Goal: Information Seeking & Learning: Learn about a topic

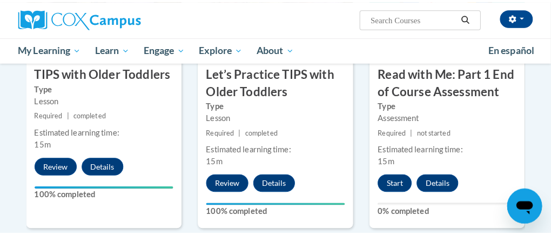
scroll to position [1219, 0]
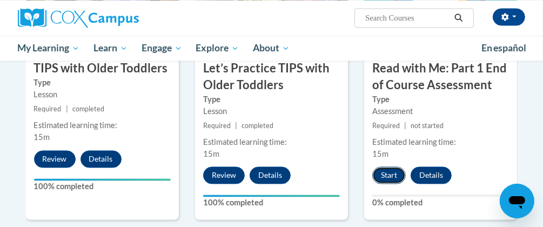
click at [391, 174] on button "Start" at bounding box center [388, 174] width 33 height 17
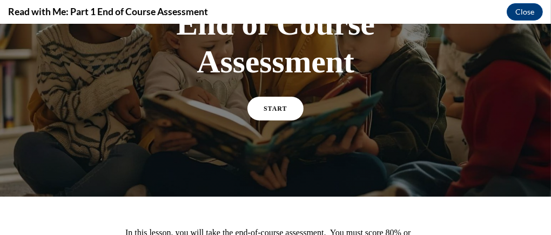
scroll to position [141, 0]
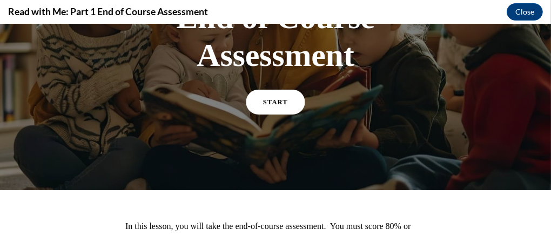
click at [278, 99] on span "START" at bounding box center [275, 102] width 25 height 8
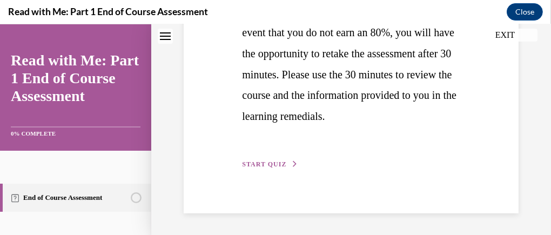
scroll to position [410, 0]
click at [273, 163] on span "START QUIZ" at bounding box center [264, 164] width 44 height 8
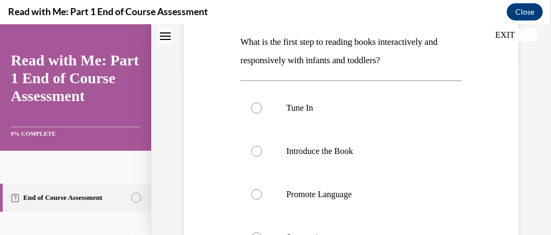
scroll to position [172, 0]
click at [253, 107] on div at bounding box center [256, 108] width 11 height 11
click at [253, 107] on input "Tune In" at bounding box center [256, 108] width 11 height 11
radio input "true"
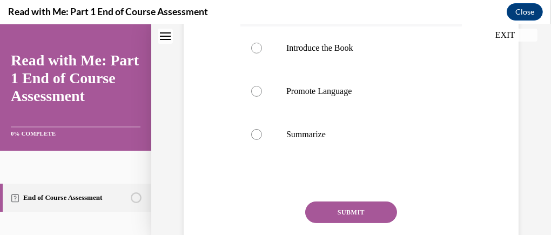
scroll to position [283, 0]
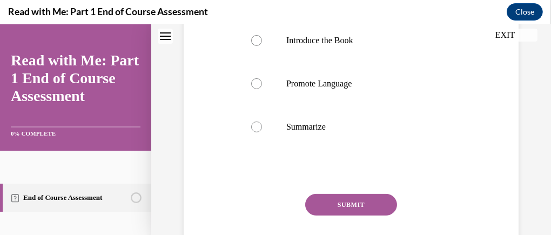
click at [369, 203] on button "SUBMIT" at bounding box center [351, 205] width 92 height 22
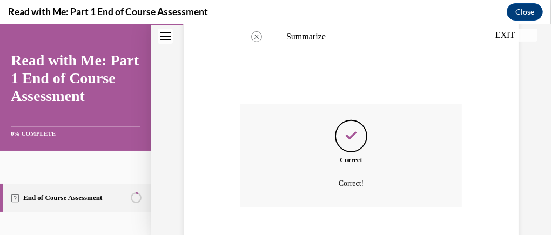
scroll to position [439, 0]
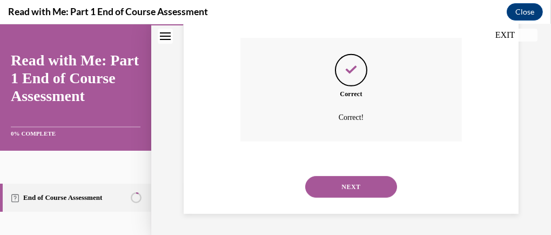
click at [357, 181] on button "NEXT" at bounding box center [351, 187] width 92 height 22
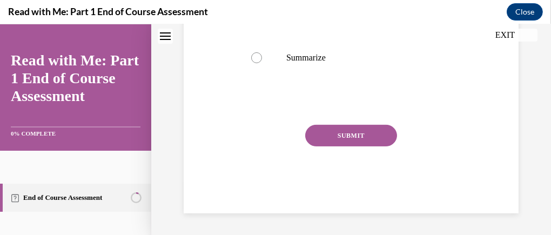
scroll to position [30, 0]
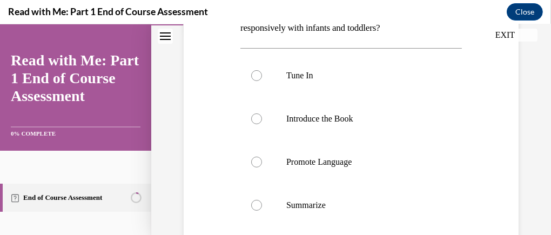
scroll to position [206, 0]
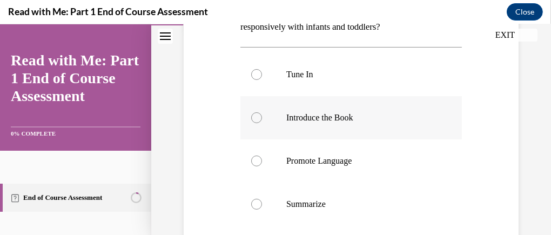
click at [260, 116] on div at bounding box center [256, 117] width 11 height 11
click at [260, 116] on input "Introduce the Book" at bounding box center [256, 117] width 11 height 11
radio input "true"
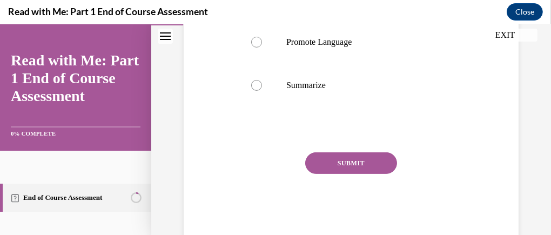
click at [363, 162] on button "SUBMIT" at bounding box center [351, 163] width 92 height 22
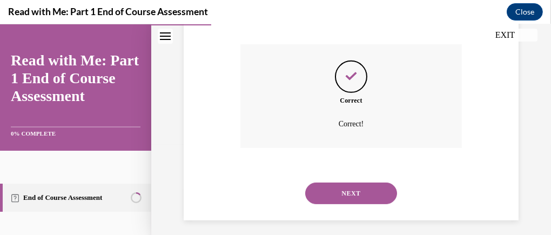
scroll to position [439, 0]
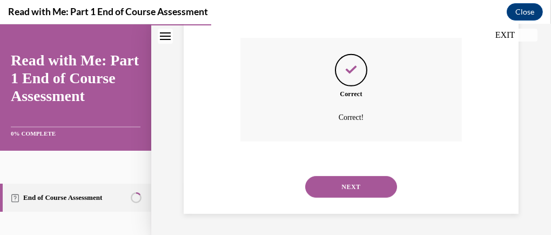
click at [364, 185] on button "NEXT" at bounding box center [351, 187] width 92 height 22
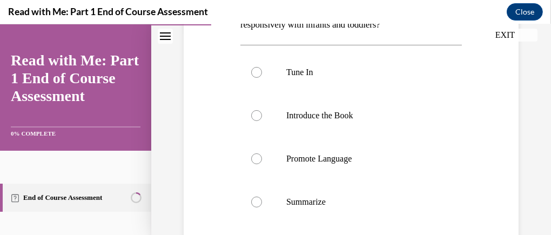
scroll to position [217, 0]
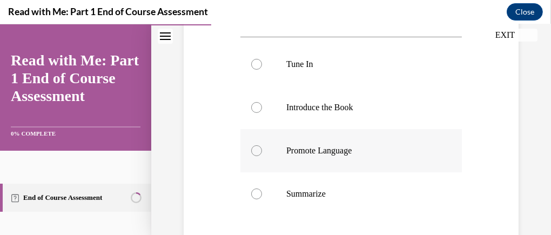
click at [254, 149] on div at bounding box center [256, 150] width 11 height 11
click at [254, 149] on input "Promote Language" at bounding box center [256, 150] width 11 height 11
radio input "true"
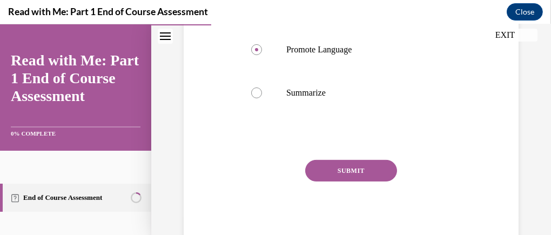
click at [360, 170] on button "SUBMIT" at bounding box center [351, 171] width 92 height 22
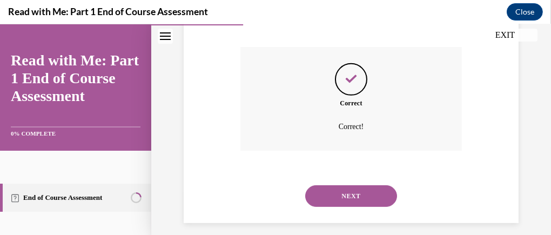
scroll to position [439, 0]
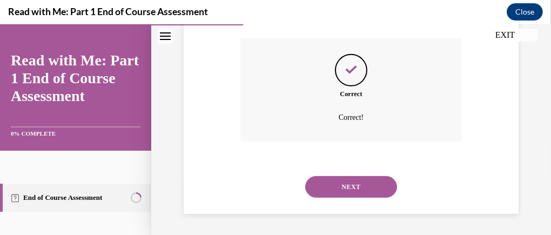
click at [366, 185] on button "NEXT" at bounding box center [351, 187] width 92 height 22
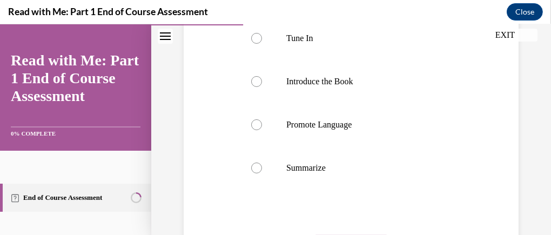
scroll to position [243, 0]
click at [256, 157] on label "Summarize" at bounding box center [350, 167] width 221 height 43
click at [256, 162] on input "Summarize" at bounding box center [256, 167] width 11 height 11
radio input "true"
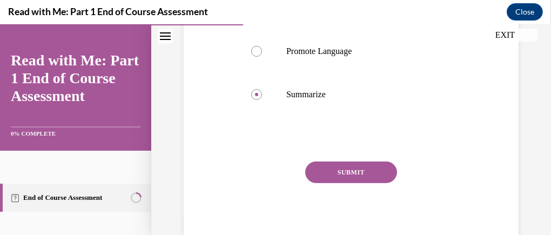
click at [367, 169] on button "SUBMIT" at bounding box center [351, 172] width 92 height 22
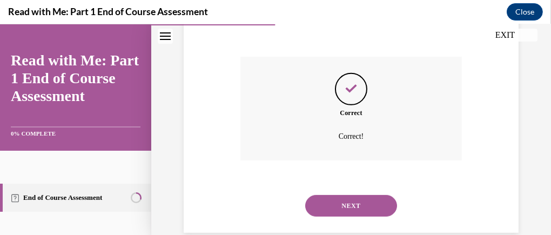
scroll to position [439, 0]
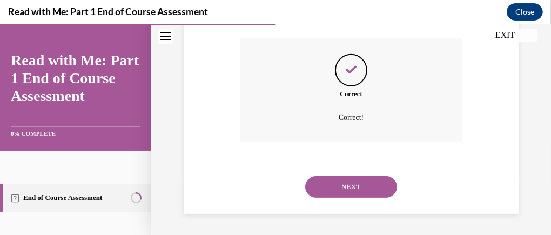
click at [369, 178] on button "NEXT" at bounding box center [351, 187] width 92 height 22
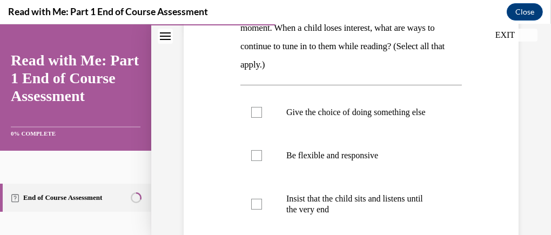
scroll to position [211, 0]
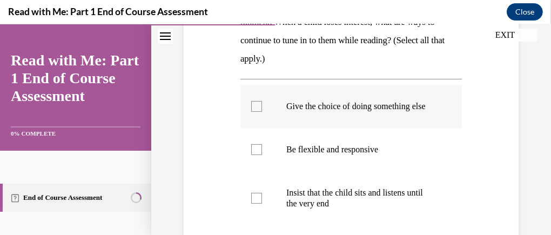
click at [258, 107] on div at bounding box center [256, 106] width 11 height 11
click at [258, 107] on input "Give the choice of doing something else" at bounding box center [256, 106] width 11 height 11
checkbox input "true"
click at [254, 155] on div at bounding box center [256, 149] width 11 height 11
click at [254, 155] on input "Be flexible and responsive" at bounding box center [256, 149] width 11 height 11
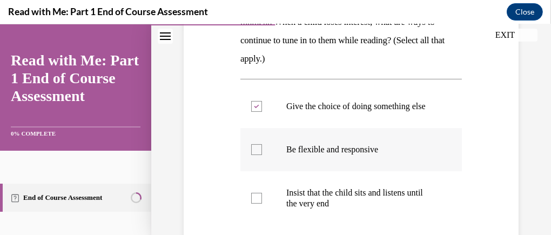
checkbox input "true"
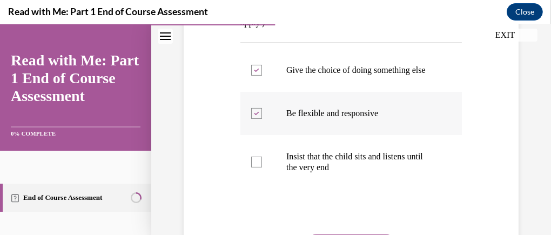
scroll to position [252, 0]
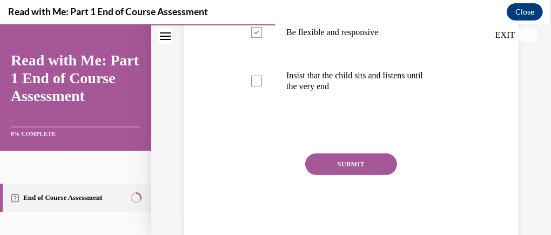
click at [353, 171] on button "SUBMIT" at bounding box center [351, 164] width 92 height 22
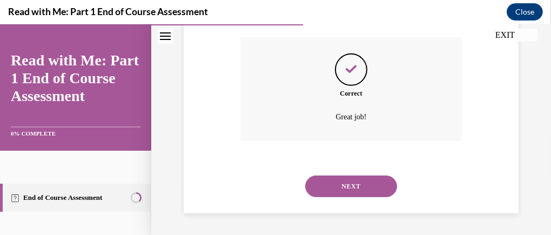
scroll to position [454, 0]
click at [360, 185] on button "NEXT" at bounding box center [351, 186] width 92 height 22
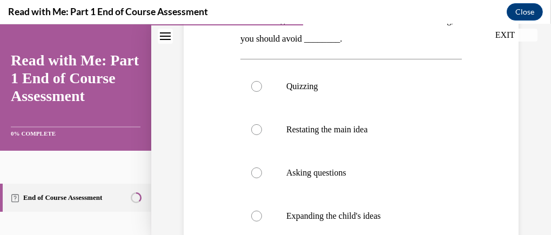
scroll to position [213, 0]
click at [251, 84] on div at bounding box center [256, 85] width 11 height 11
click at [251, 84] on input "Quizzing" at bounding box center [256, 85] width 11 height 11
radio input "true"
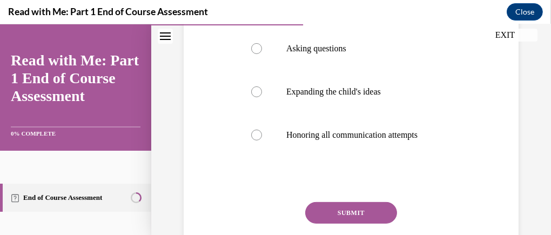
scroll to position [341, 0]
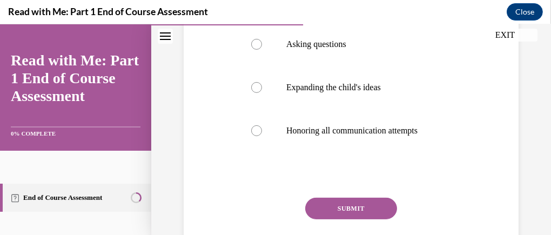
click at [366, 203] on button "SUBMIT" at bounding box center [351, 209] width 92 height 22
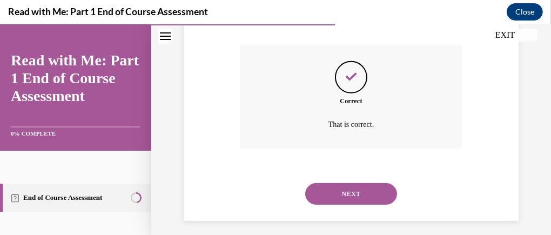
scroll to position [501, 0]
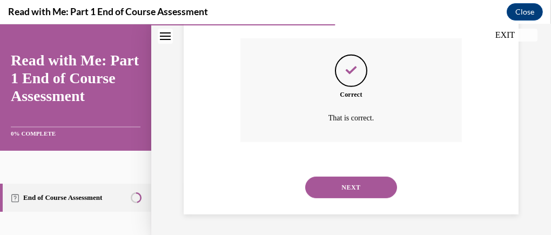
click at [369, 184] on button "NEXT" at bounding box center [351, 188] width 92 height 22
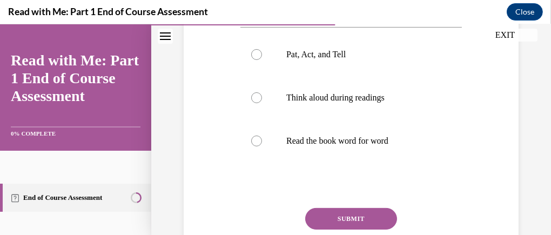
scroll to position [248, 0]
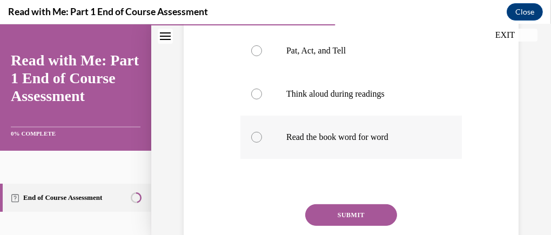
click at [254, 143] on div at bounding box center [256, 137] width 11 height 11
click at [254, 143] on input "Read the book word for word" at bounding box center [256, 137] width 11 height 11
radio input "true"
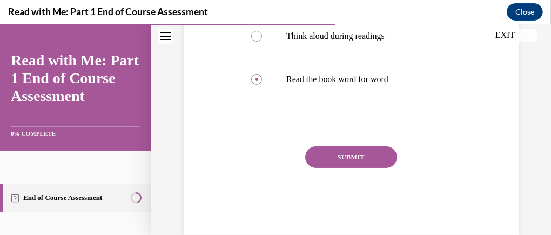
click at [360, 168] on button "SUBMIT" at bounding box center [351, 157] width 92 height 22
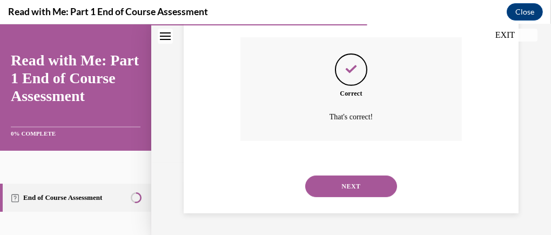
scroll to position [433, 0]
click at [362, 185] on button "NEXT" at bounding box center [351, 186] width 92 height 22
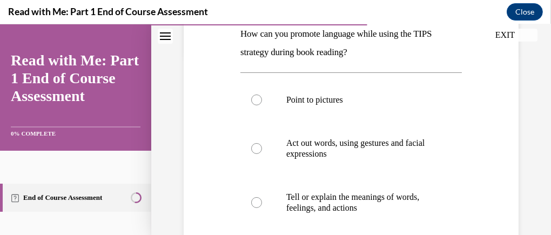
scroll to position [181, 0]
click at [254, 100] on div at bounding box center [256, 99] width 11 height 11
click at [254, 100] on input "Point to pictures" at bounding box center [256, 99] width 11 height 11
radio input "true"
click at [254, 140] on label "Act out words, using gestures and facial expressions" at bounding box center [350, 148] width 221 height 54
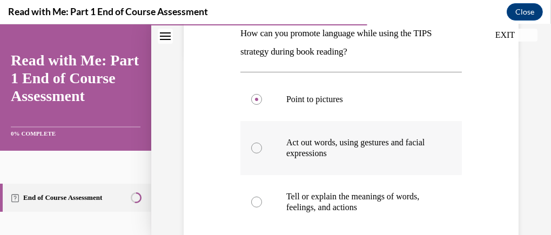
click at [254, 143] on input "Act out words, using gestures and facial expressions" at bounding box center [256, 148] width 11 height 11
radio input "true"
click at [259, 203] on div at bounding box center [256, 202] width 11 height 11
click at [259, 203] on input "Tell or explain the meanings of words, feelings, and actions" at bounding box center [256, 202] width 11 height 11
radio input "true"
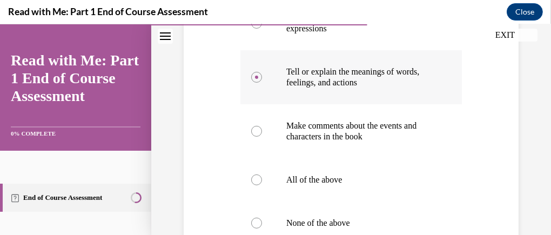
scroll to position [314, 0]
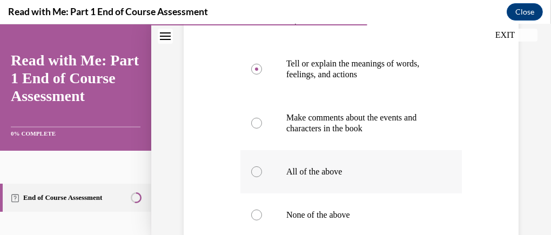
click at [258, 172] on div at bounding box center [256, 171] width 11 height 11
click at [258, 172] on input "All of the above" at bounding box center [256, 171] width 11 height 11
radio input "true"
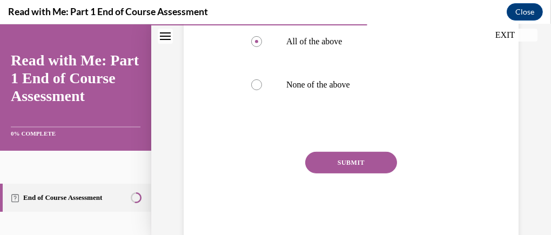
click at [358, 155] on button "SUBMIT" at bounding box center [351, 163] width 92 height 22
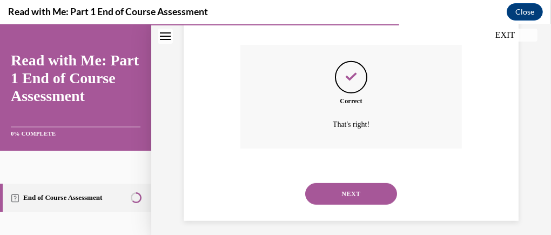
scroll to position [558, 0]
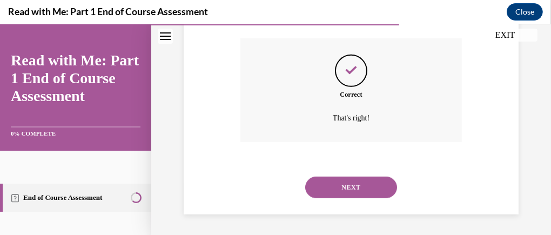
click at [363, 181] on button "NEXT" at bounding box center [351, 188] width 92 height 22
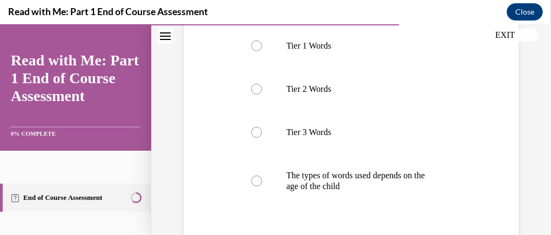
scroll to position [238, 0]
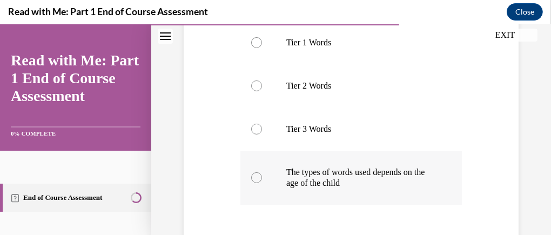
click at [259, 172] on label "The types of words used depends on the age of the child" at bounding box center [350, 178] width 221 height 54
click at [259, 172] on input "The types of words used depends on the age of the child" at bounding box center [256, 177] width 11 height 11
radio input "true"
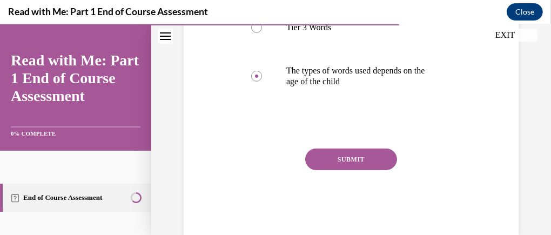
click at [361, 160] on button "SUBMIT" at bounding box center [351, 159] width 92 height 22
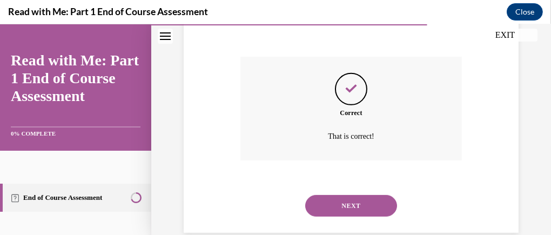
scroll to position [450, 0]
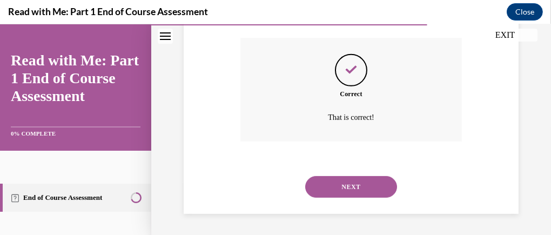
click at [364, 185] on button "NEXT" at bounding box center [351, 187] width 92 height 22
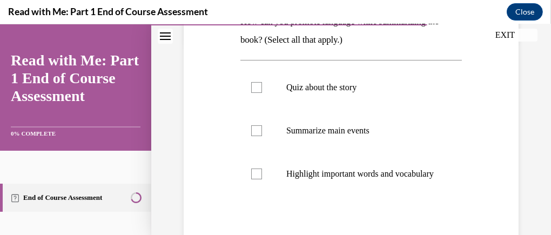
scroll to position [198, 0]
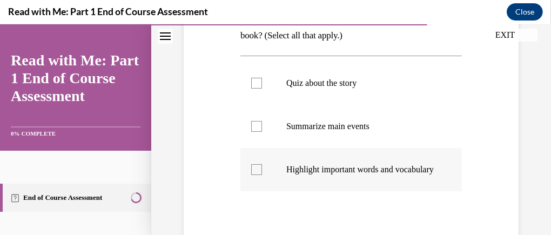
click at [260, 168] on label "Highlight important words and vocabulary" at bounding box center [350, 169] width 221 height 43
click at [260, 168] on input "Highlight important words and vocabulary" at bounding box center [256, 169] width 11 height 11
checkbox input "true"
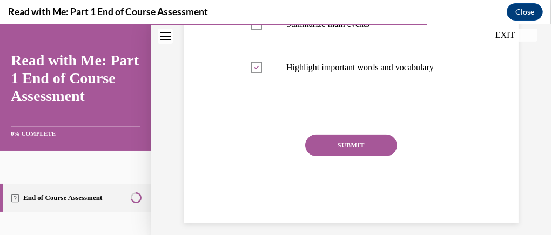
click at [361, 153] on button "SUBMIT" at bounding box center [351, 145] width 92 height 22
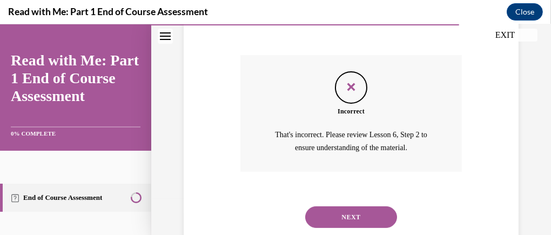
scroll to position [420, 0]
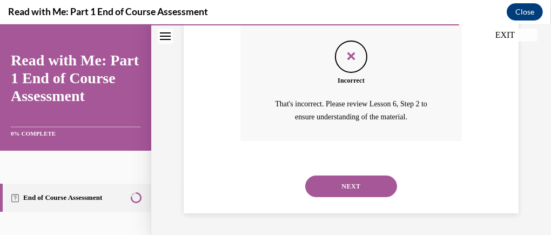
click at [359, 190] on button "NEXT" at bounding box center [351, 186] width 92 height 22
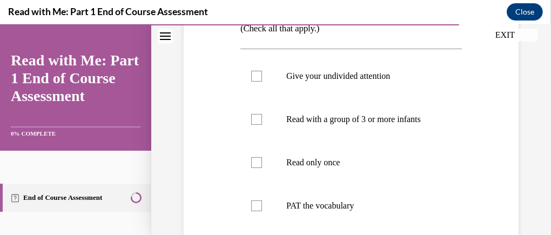
scroll to position [208, 0]
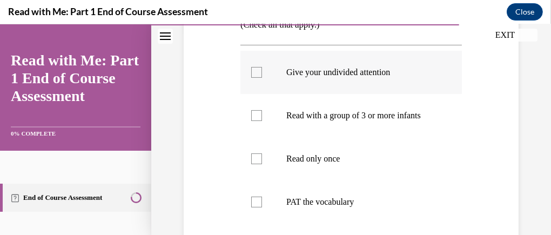
click at [259, 75] on div at bounding box center [256, 72] width 11 height 11
click at [259, 75] on input "Give your undivided attention" at bounding box center [256, 72] width 11 height 11
checkbox input "true"
click at [254, 121] on div at bounding box center [256, 115] width 11 height 11
click at [254, 121] on input "Read with a group of 3 or more infants" at bounding box center [256, 115] width 11 height 11
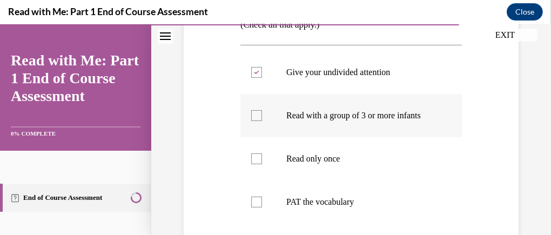
checkbox input "true"
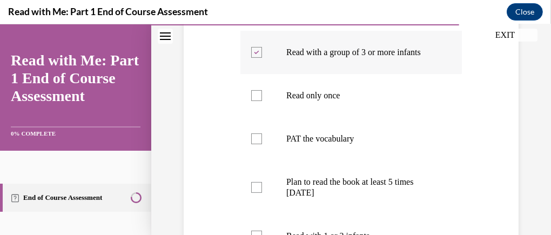
scroll to position [276, 0]
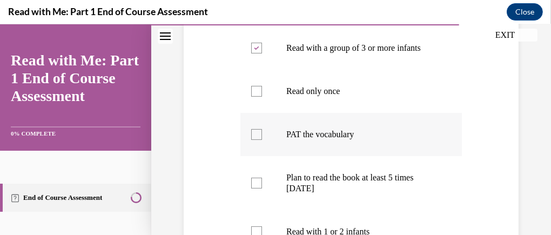
click at [259, 140] on div at bounding box center [256, 134] width 11 height 11
click at [259, 140] on input "PAT the vocabulary" at bounding box center [256, 134] width 11 height 11
checkbox input "true"
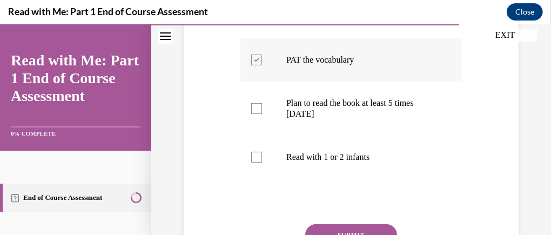
scroll to position [351, 0]
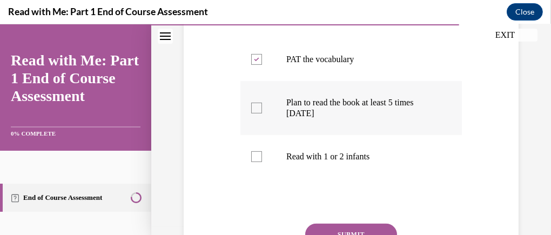
click at [257, 113] on div at bounding box center [256, 108] width 11 height 11
click at [257, 113] on input "Plan to read the book at least 5 times in 2 weeks" at bounding box center [256, 108] width 11 height 11
checkbox input "true"
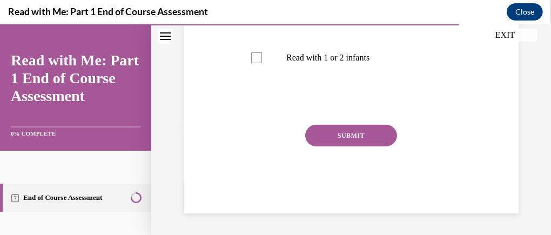
click at [364, 138] on button "SUBMIT" at bounding box center [351, 136] width 92 height 22
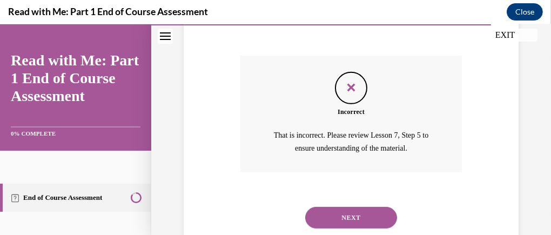
scroll to position [560, 0]
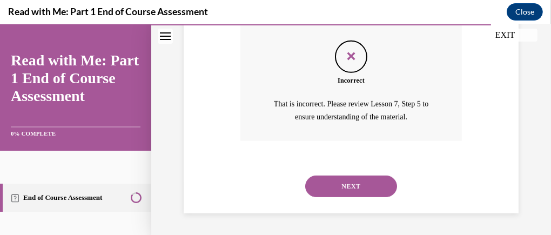
click at [359, 187] on button "NEXT" at bounding box center [351, 186] width 92 height 22
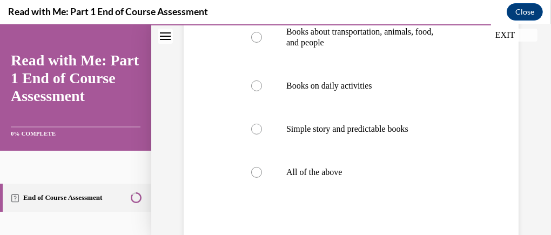
scroll to position [295, 0]
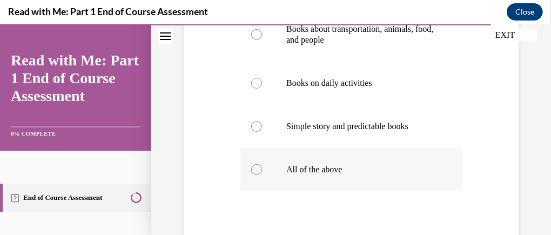
click at [252, 167] on div at bounding box center [256, 169] width 11 height 11
click at [252, 167] on input "All of the above" at bounding box center [256, 169] width 11 height 11
radio input "true"
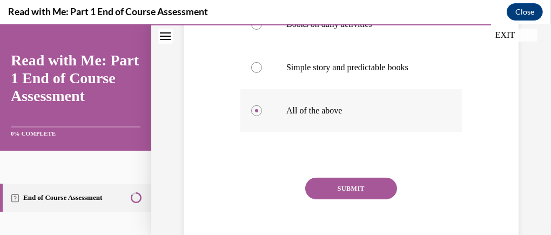
scroll to position [406, 0]
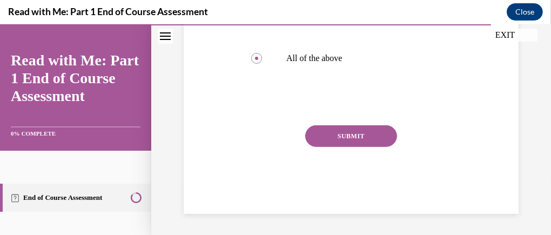
click at [367, 136] on button "SUBMIT" at bounding box center [351, 136] width 92 height 22
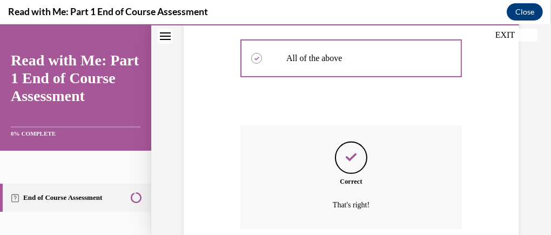
scroll to position [493, 0]
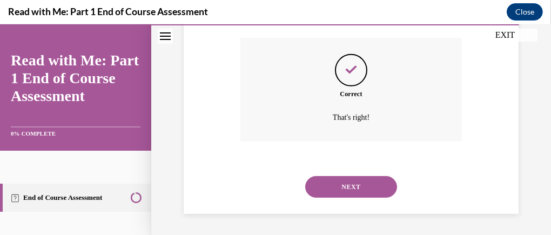
click at [365, 188] on button "NEXT" at bounding box center [351, 187] width 92 height 22
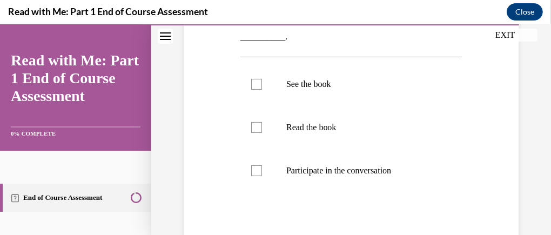
scroll to position [214, 0]
click at [259, 82] on div at bounding box center [256, 84] width 11 height 11
click at [259, 82] on input "See the book" at bounding box center [256, 84] width 11 height 11
checkbox input "true"
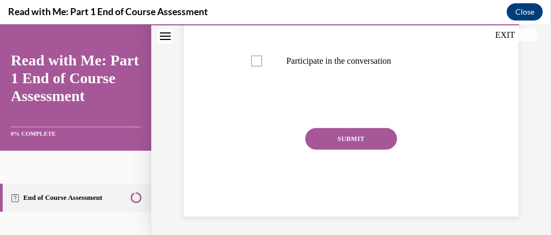
click at [363, 137] on button "SUBMIT" at bounding box center [351, 139] width 92 height 22
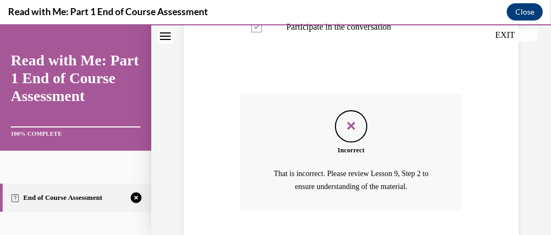
scroll to position [427, 0]
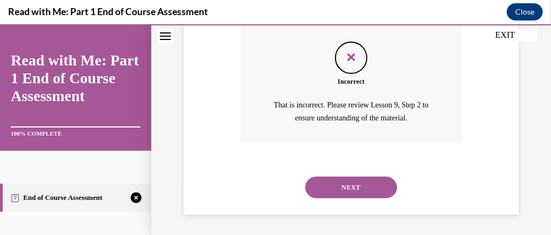
click at [366, 185] on button "NEXT" at bounding box center [351, 188] width 92 height 22
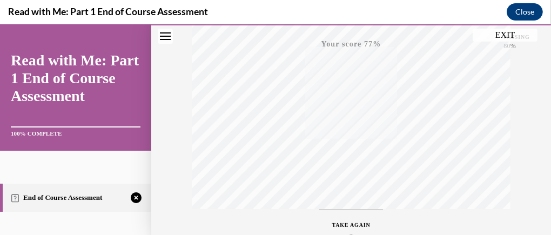
scroll to position [342, 0]
click at [348, 170] on icon "button" at bounding box center [351, 170] width 38 height 12
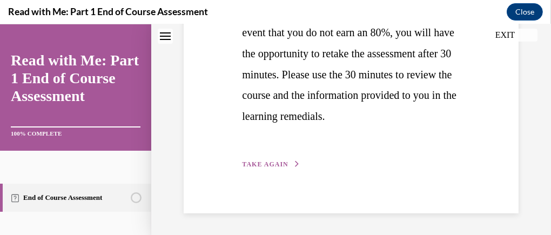
scroll to position [410, 0]
click at [502, 37] on button "EXIT" at bounding box center [504, 35] width 65 height 13
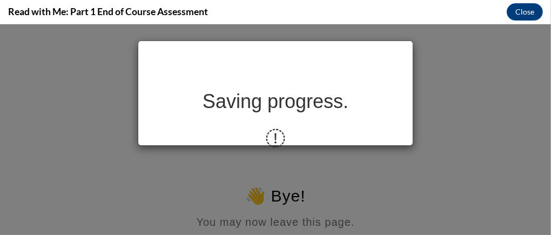
scroll to position [0, 0]
click at [525, 13] on button "Close" at bounding box center [524, 11] width 36 height 17
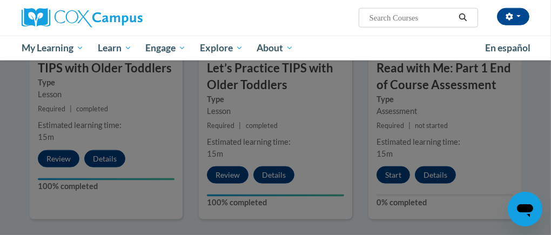
click at [392, 177] on div at bounding box center [275, 117] width 551 height 235
click at [395, 175] on div at bounding box center [275, 117] width 551 height 235
click at [389, 177] on div at bounding box center [275, 117] width 551 height 235
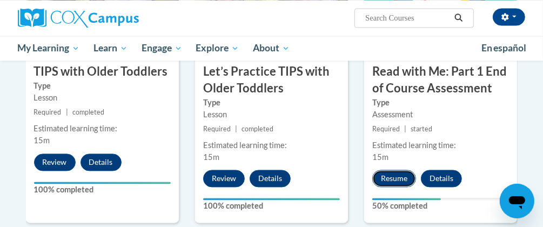
click at [393, 179] on button "Resume" at bounding box center [394, 178] width 44 height 17
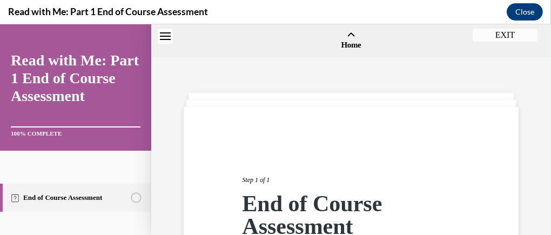
scroll to position [33, 0]
